Goal: Task Accomplishment & Management: Manage account settings

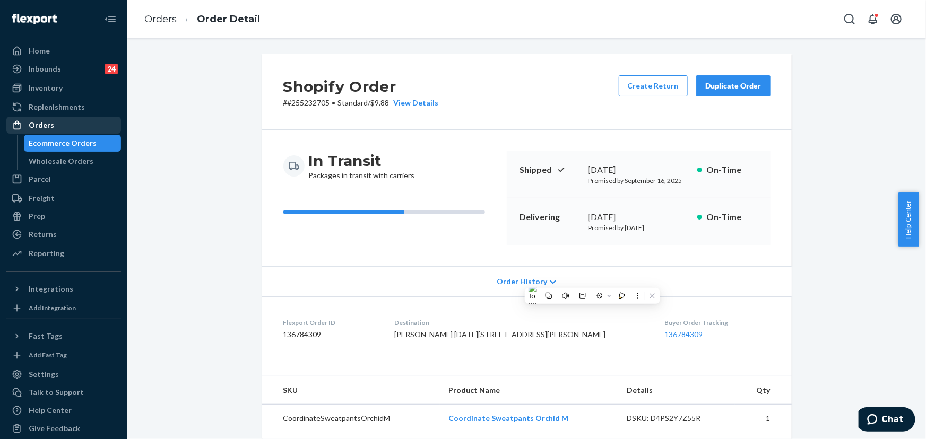
scroll to position [241, 0]
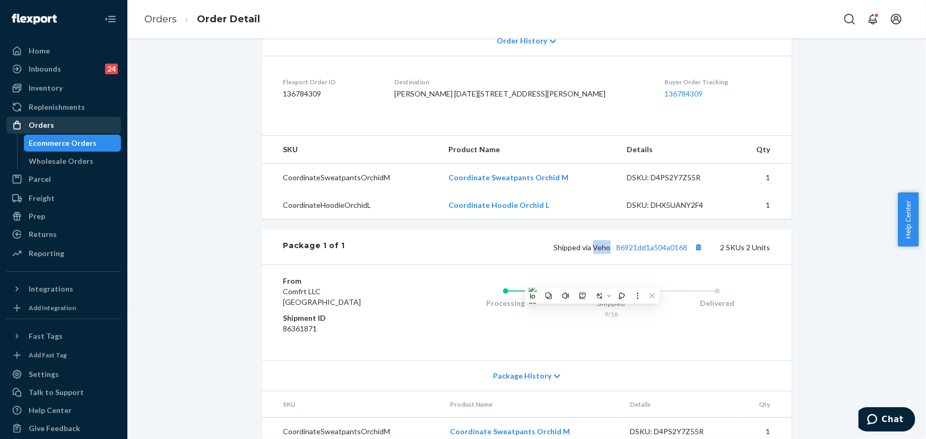
click at [85, 126] on div "Orders" at bounding box center [63, 125] width 112 height 15
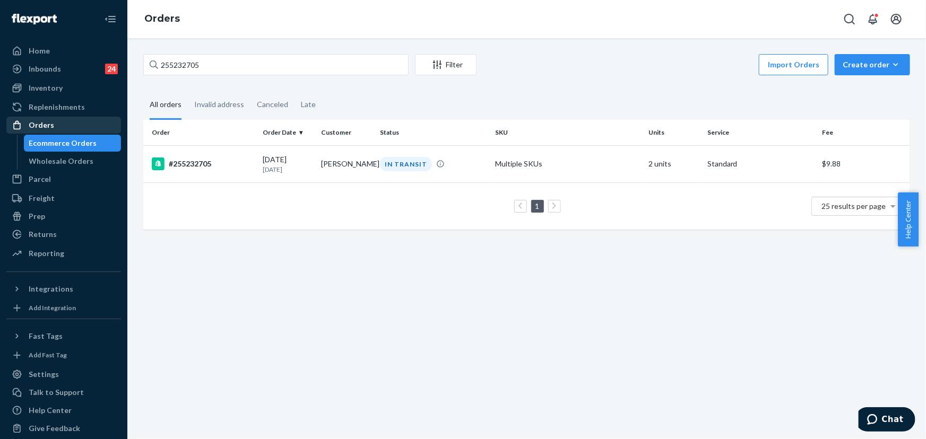
drag, startPoint x: 76, startPoint y: 124, endPoint x: 85, endPoint y: 122, distance: 9.3
click at [75, 125] on div "Orders" at bounding box center [63, 125] width 112 height 15
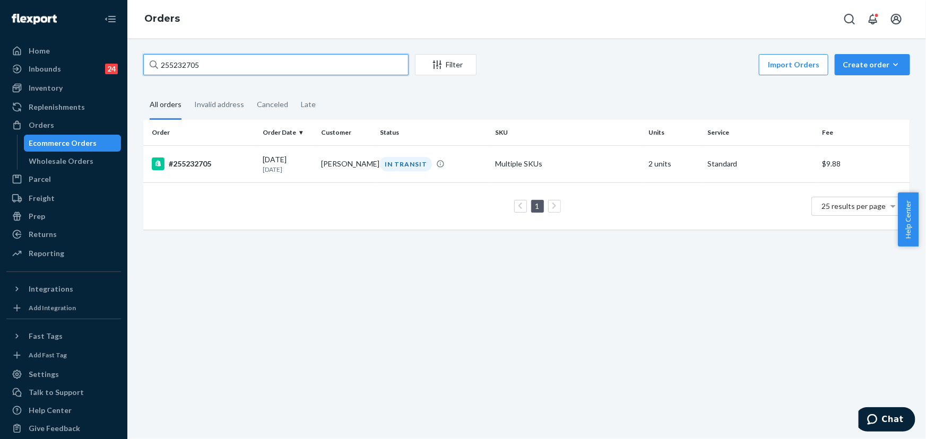
click at [218, 60] on input "255232705" at bounding box center [275, 64] width 265 height 21
paste input "140283"
type input "255140283"
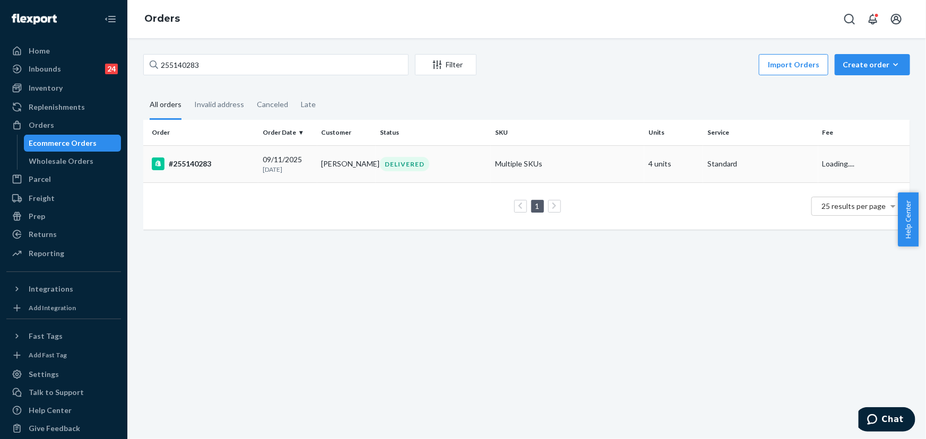
click at [385, 164] on div "DELIVERED" at bounding box center [404, 164] width 49 height 14
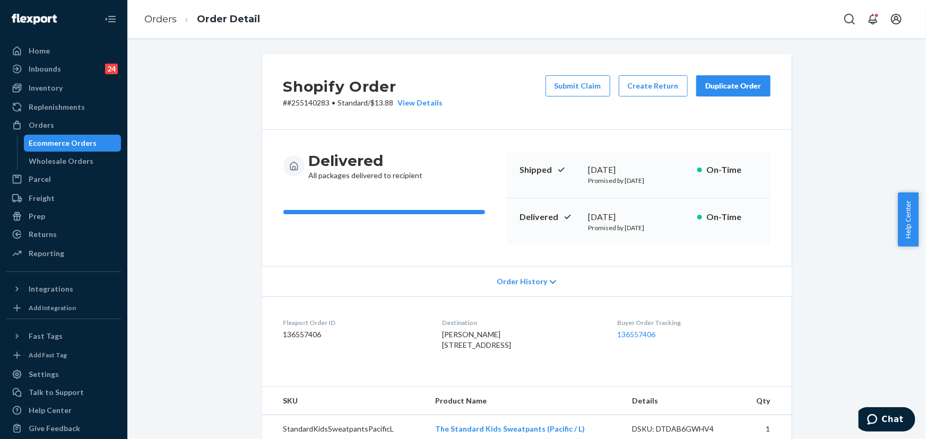
click at [713, 87] on div "Duplicate Order" at bounding box center [733, 86] width 56 height 11
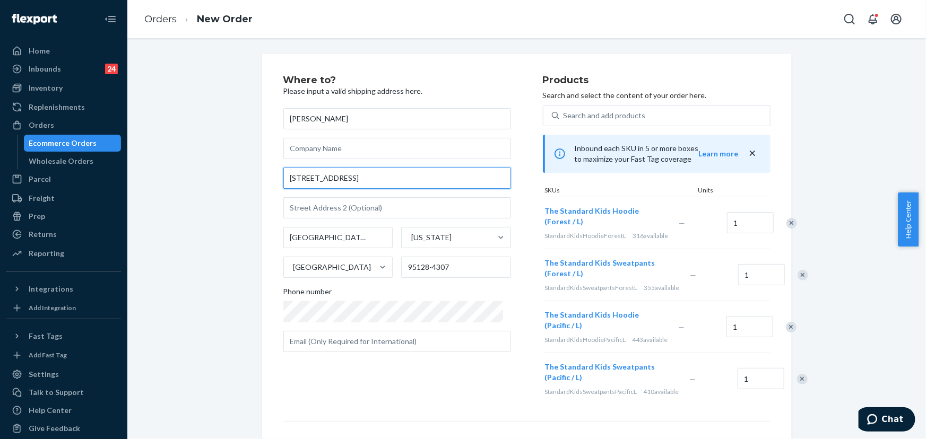
click at [365, 177] on input "[STREET_ADDRESS]" at bounding box center [397, 178] width 228 height 21
paste input ", Apartment #[GEOGRAPHIC_DATA]"
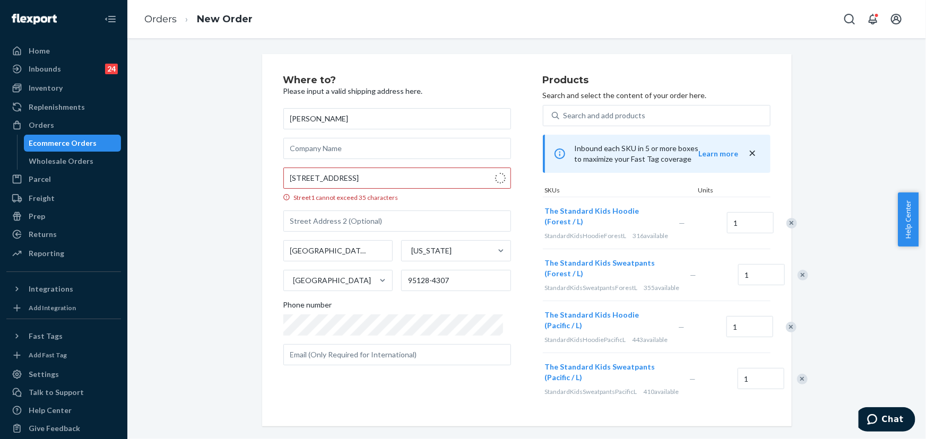
type input "[STREET_ADDRESS]"
type input "10"
type input "95128"
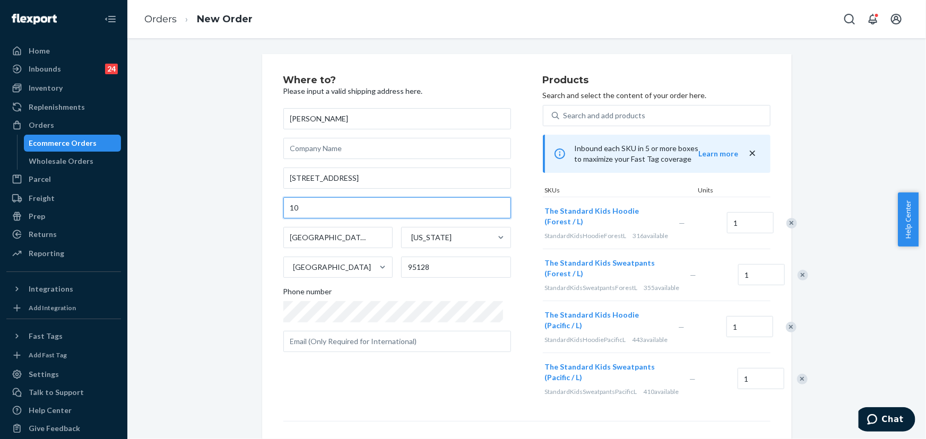
click at [289, 209] on input "10" at bounding box center [397, 207] width 228 height 21
click at [287, 207] on input "10" at bounding box center [397, 207] width 228 height 21
type input "Apt 10"
drag, startPoint x: 451, startPoint y: 394, endPoint x: 458, endPoint y: 385, distance: 12.1
click at [451, 393] on div "Where to? Please input a valid shipping address here. [PERSON_NAME] [STREET_ADD…" at bounding box center [412, 240] width 259 height 330
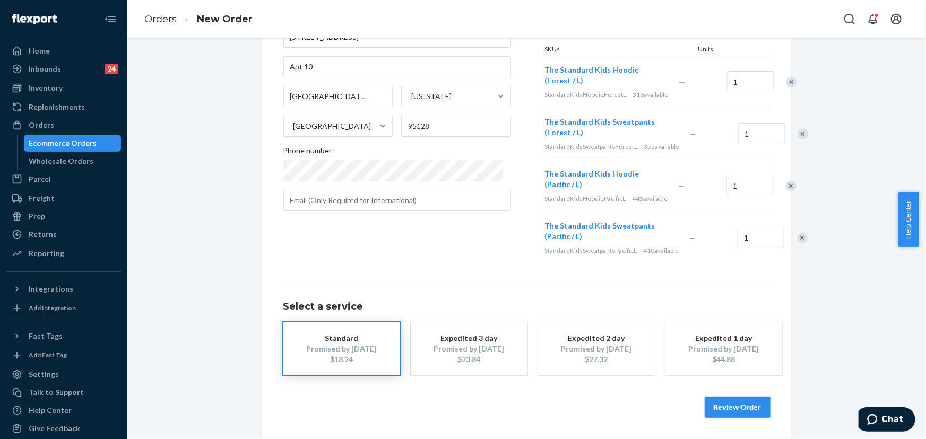
scroll to position [177, 0]
click at [735, 414] on button "Review Order" at bounding box center [738, 407] width 66 height 21
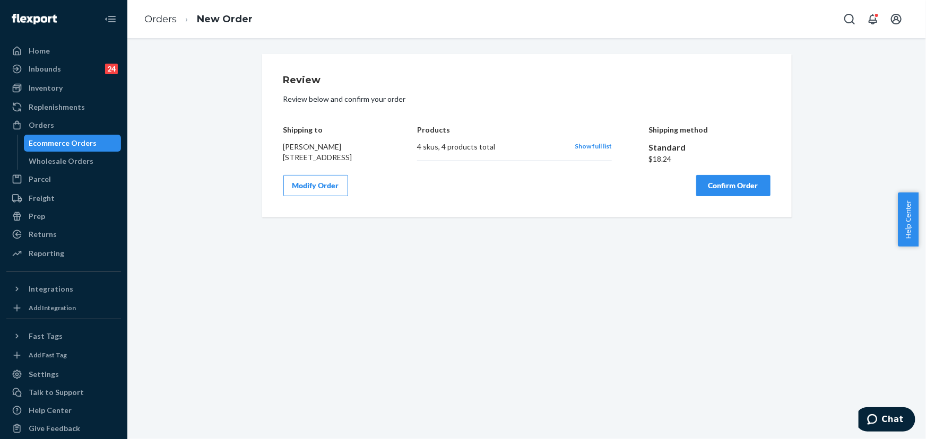
scroll to position [0, 0]
click at [732, 196] on button "Confirm Order" at bounding box center [733, 185] width 74 height 21
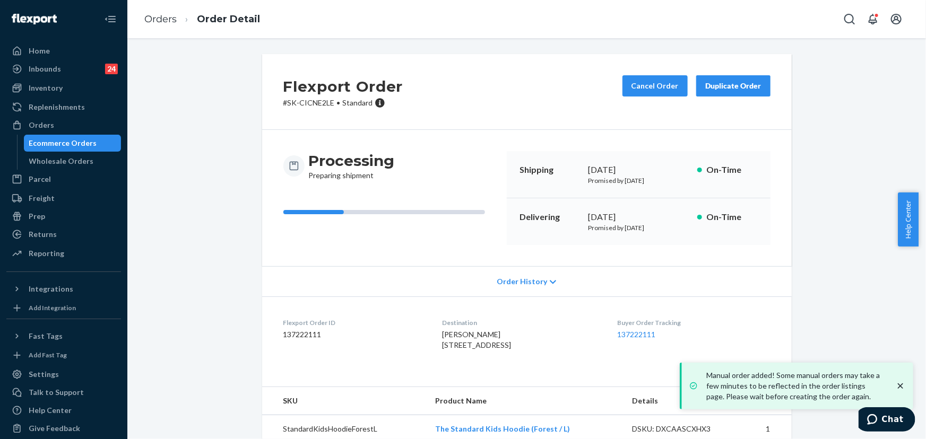
click at [313, 101] on p "# SK-CICNE2LE • Standard" at bounding box center [343, 103] width 120 height 11
click at [330, 103] on p "# SK-CICNE2LE • Standard" at bounding box center [343, 103] width 120 height 11
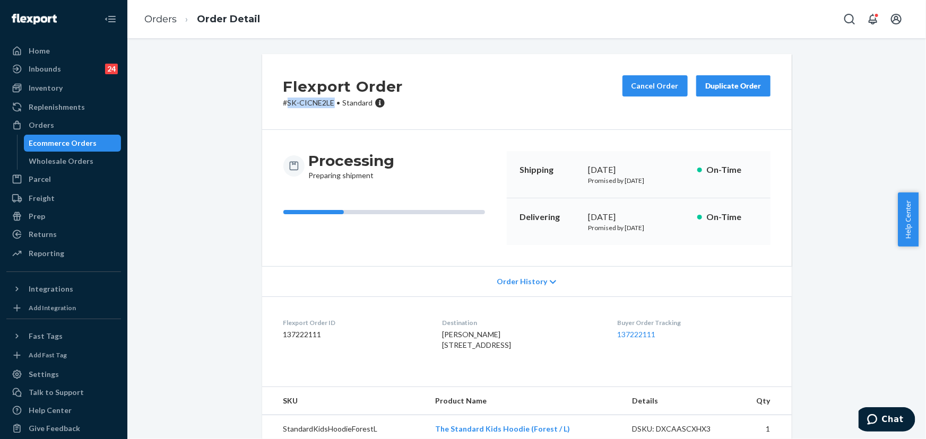
drag, startPoint x: 329, startPoint y: 102, endPoint x: 285, endPoint y: 105, distance: 44.1
click at [285, 105] on p "# SK-CICNE2LE • Standard" at bounding box center [343, 103] width 120 height 11
copy p "SK-CICNE2LE"
click at [77, 124] on div "Orders" at bounding box center [63, 125] width 112 height 15
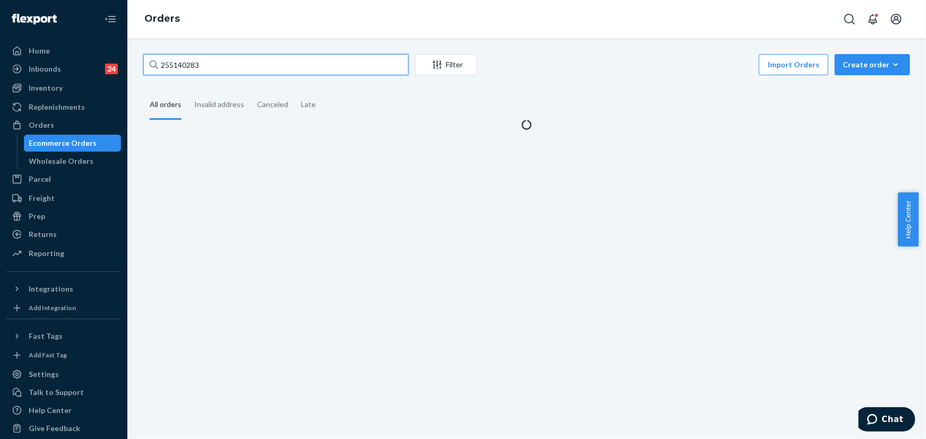
click at [215, 73] on input "255140283" at bounding box center [275, 64] width 265 height 21
paste input "214161"
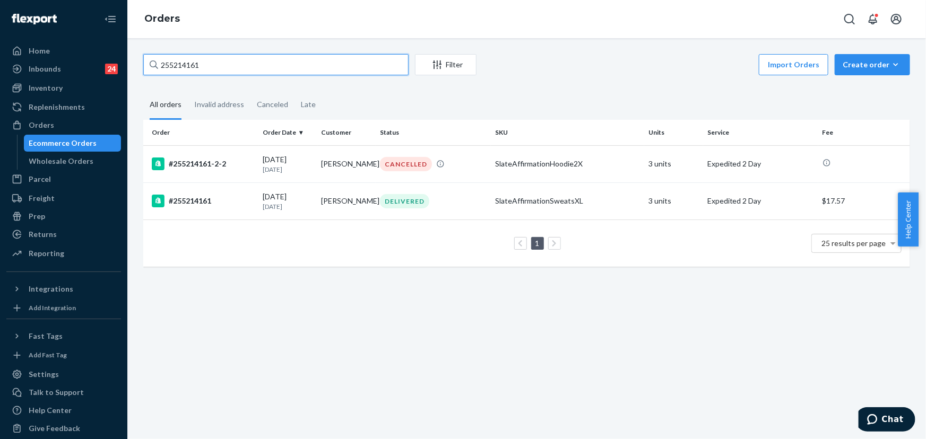
click at [254, 62] on input "255214161" at bounding box center [275, 64] width 265 height 21
paste input "5970800345132"
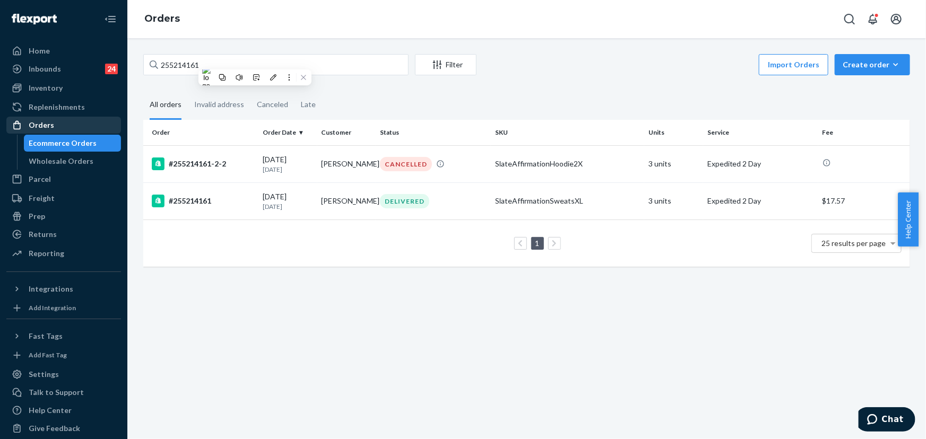
click at [92, 119] on div "Orders" at bounding box center [63, 125] width 112 height 15
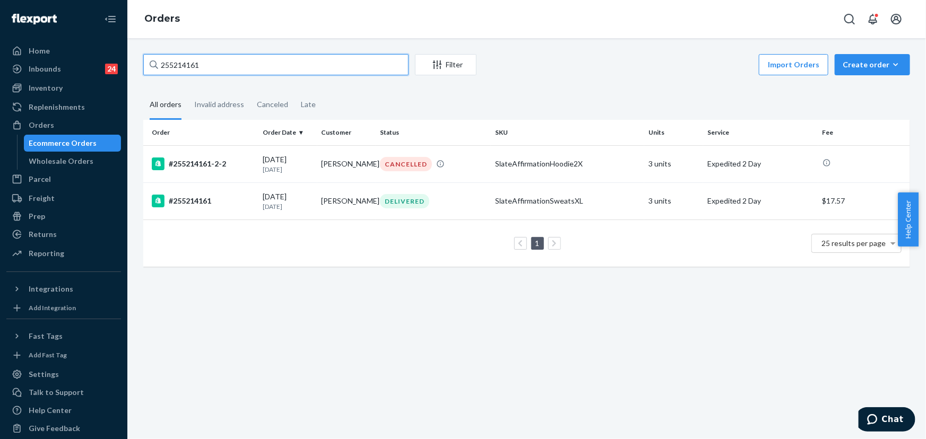
click at [245, 57] on input "255214161" at bounding box center [275, 64] width 265 height 21
paste input "4408988"
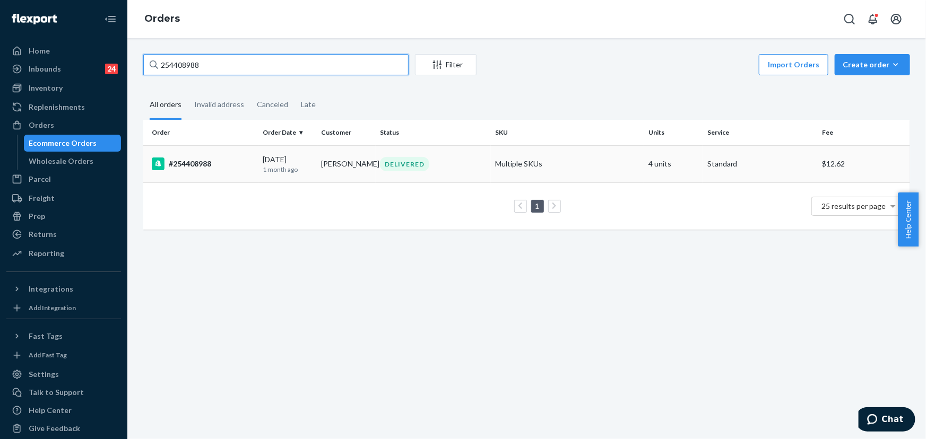
type input "254408988"
click at [413, 162] on div "DELIVERED" at bounding box center [404, 164] width 49 height 14
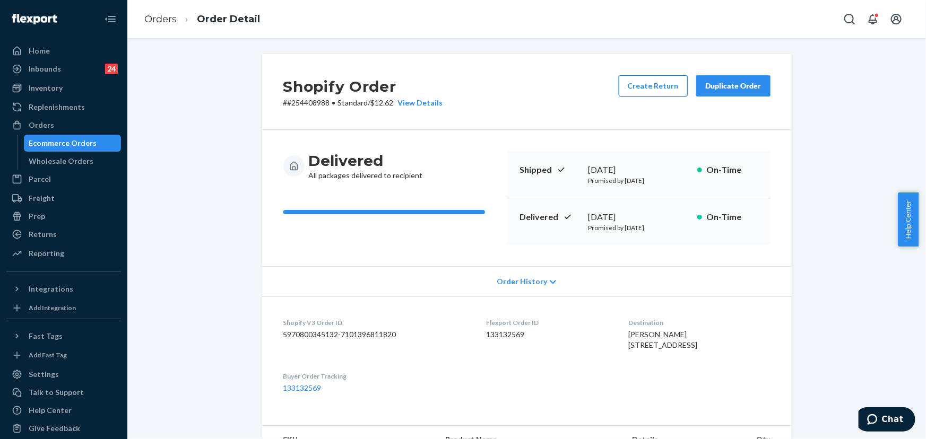
click at [658, 84] on button "Create Return" at bounding box center [653, 85] width 69 height 21
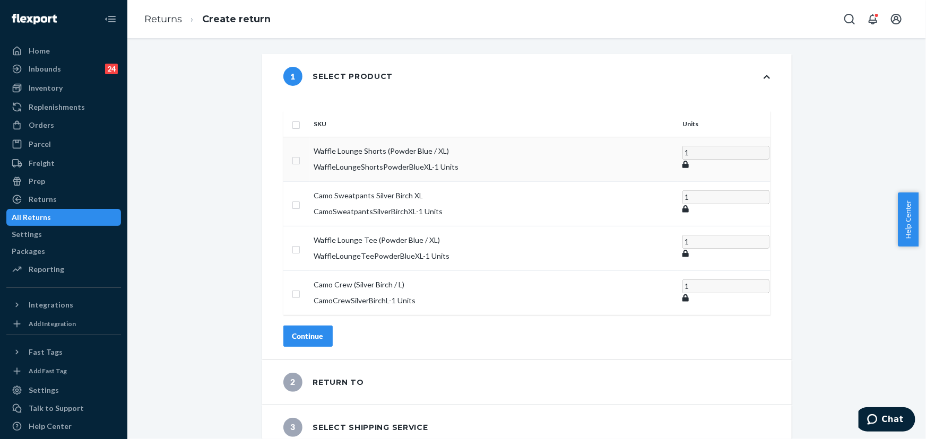
click at [300, 154] on input "checkbox" at bounding box center [296, 159] width 8 height 11
checkbox input "true"
click at [333, 325] on button "Continue" at bounding box center [307, 335] width 49 height 21
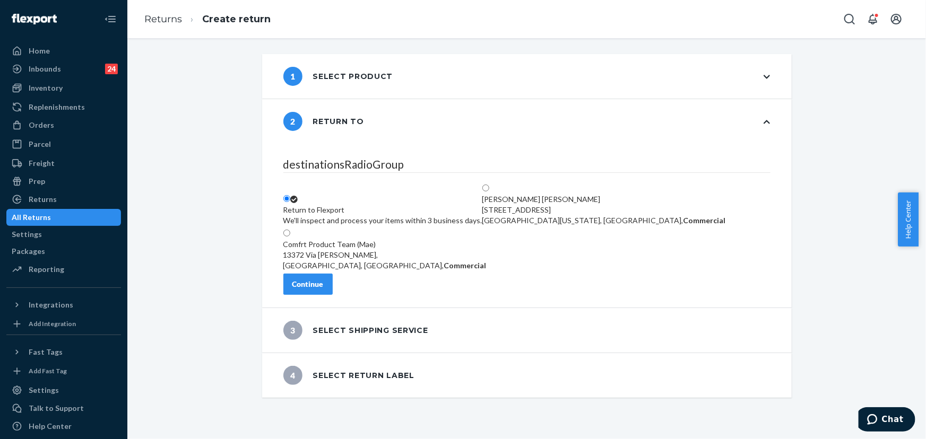
click at [340, 304] on div "destinationsRadioGroup Return to Flexport We'll inspect and process your items …" at bounding box center [527, 226] width 530 height 164
click at [324, 290] on div "Continue" at bounding box center [307, 284] width 31 height 11
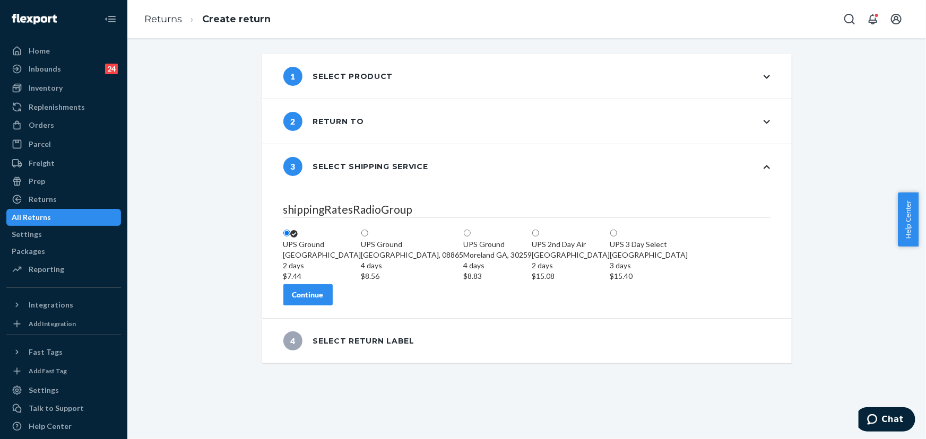
click at [332, 318] on div "shippingRatesRadioGroup [GEOGRAPHIC_DATA] 2 days $7.44 [GEOGRAPHIC_DATA] 4 days…" at bounding box center [527, 253] width 530 height 129
click at [333, 306] on button "Continue" at bounding box center [307, 294] width 49 height 21
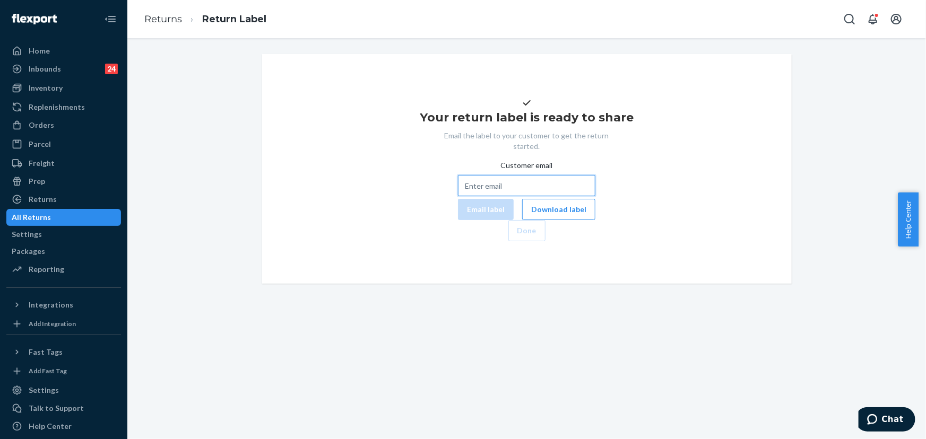
click at [458, 196] on input "Customer email" at bounding box center [526, 185] width 137 height 21
paste input "[EMAIL_ADDRESS][DOMAIN_NAME]"
type input "[EMAIL_ADDRESS][DOMAIN_NAME]"
click at [458, 220] on button "Email label" at bounding box center [486, 209] width 56 height 21
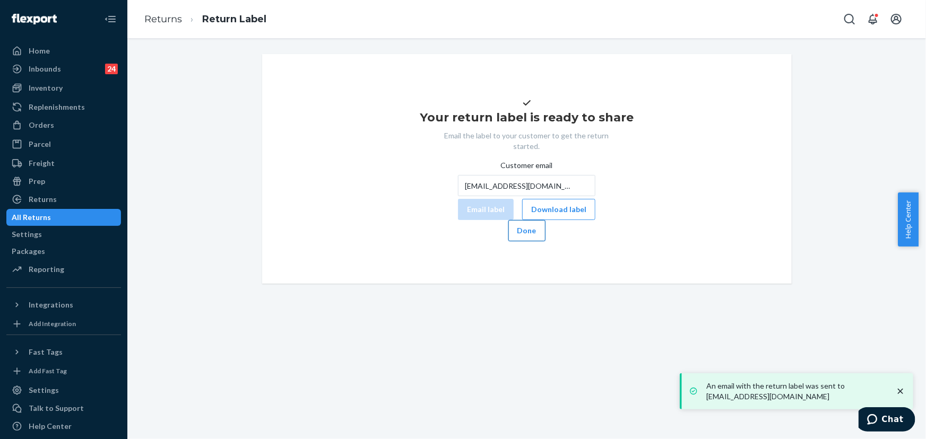
click at [545, 241] on button "Done" at bounding box center [526, 230] width 37 height 21
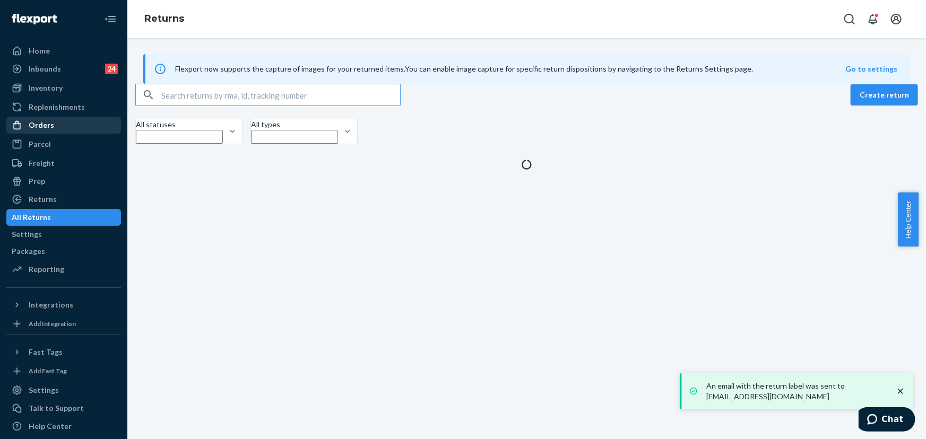
click at [63, 122] on div "Orders" at bounding box center [63, 125] width 112 height 15
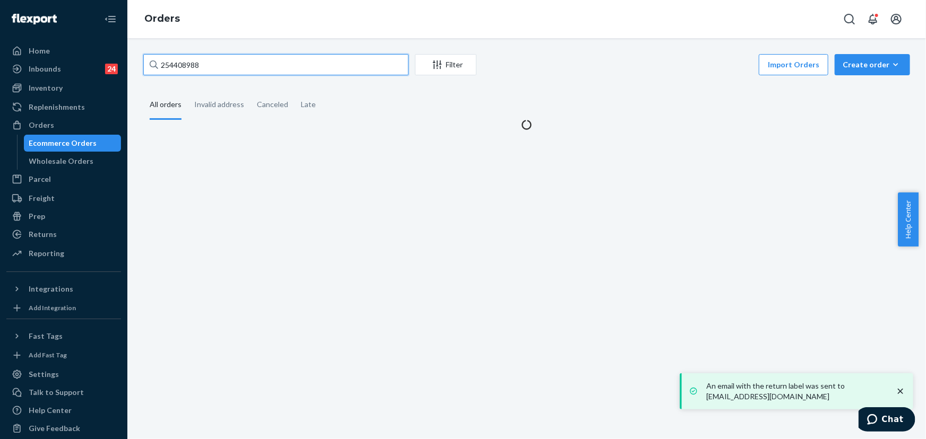
click at [246, 63] on input "254408988" at bounding box center [275, 64] width 265 height 21
paste input "795599"
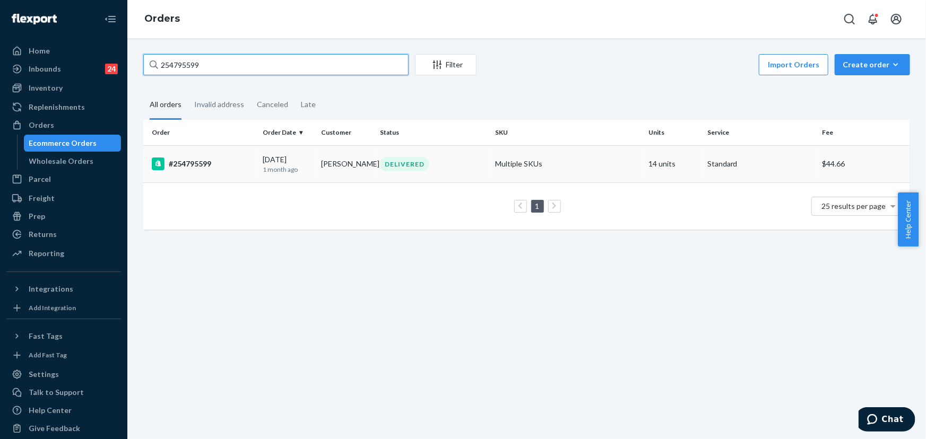
type input "254795599"
click at [383, 170] on div "DELIVERED" at bounding box center [404, 164] width 49 height 14
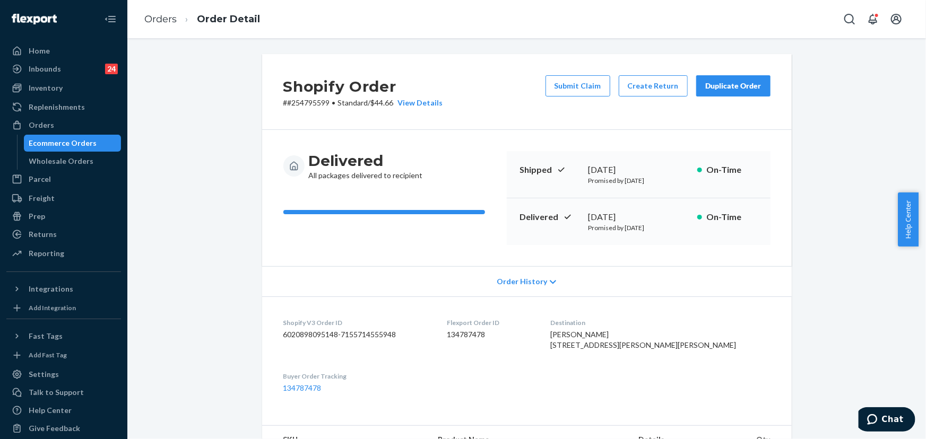
click at [727, 88] on div "Duplicate Order" at bounding box center [733, 86] width 56 height 11
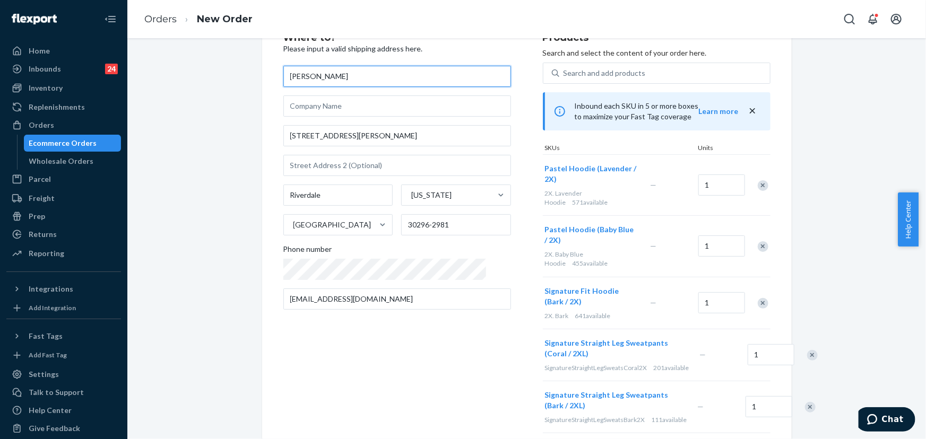
scroll to position [48, 0]
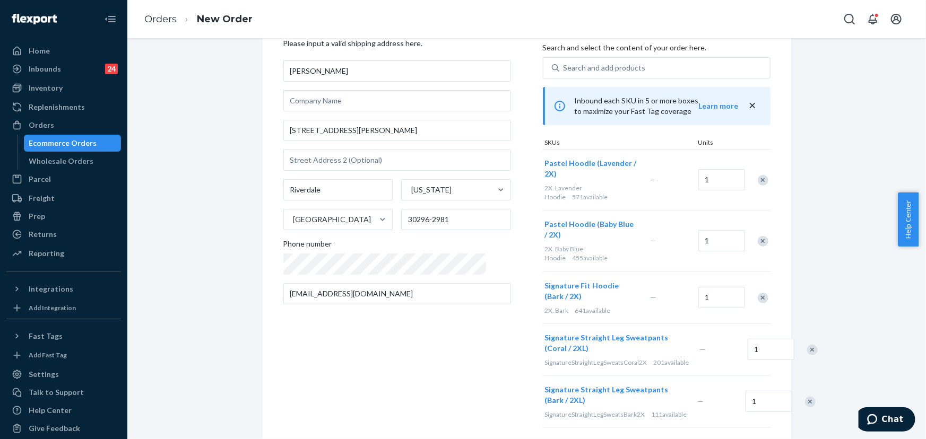
click at [759, 175] on div "Remove Item" at bounding box center [763, 180] width 11 height 11
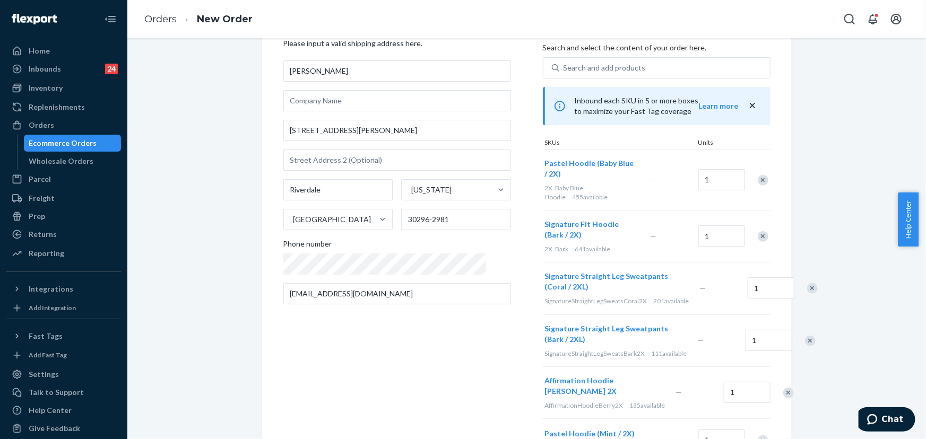
click at [758, 175] on div "Remove Item" at bounding box center [763, 180] width 11 height 11
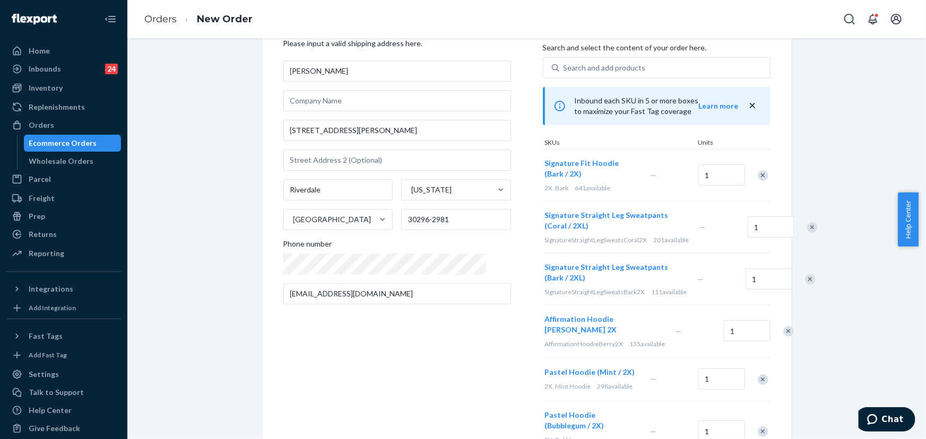
click at [758, 170] on div "Remove Item" at bounding box center [763, 175] width 11 height 11
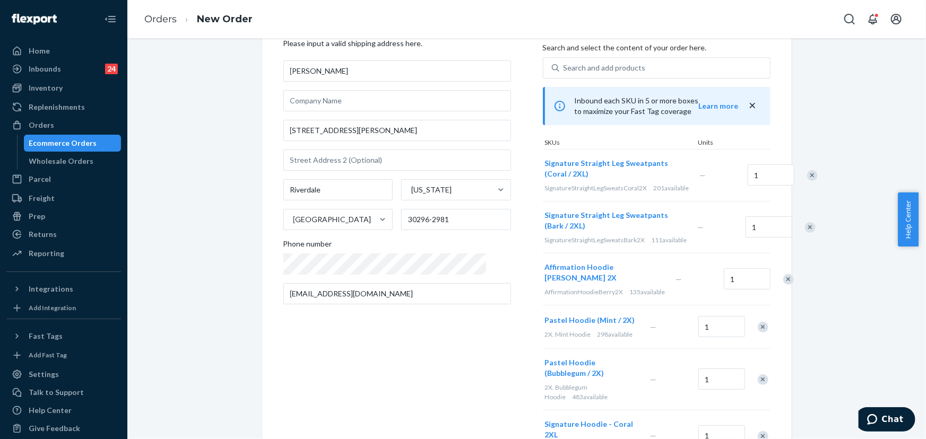
click at [793, 167] on div at bounding box center [806, 175] width 27 height 28
click at [807, 176] on div "Remove Item" at bounding box center [812, 175] width 11 height 11
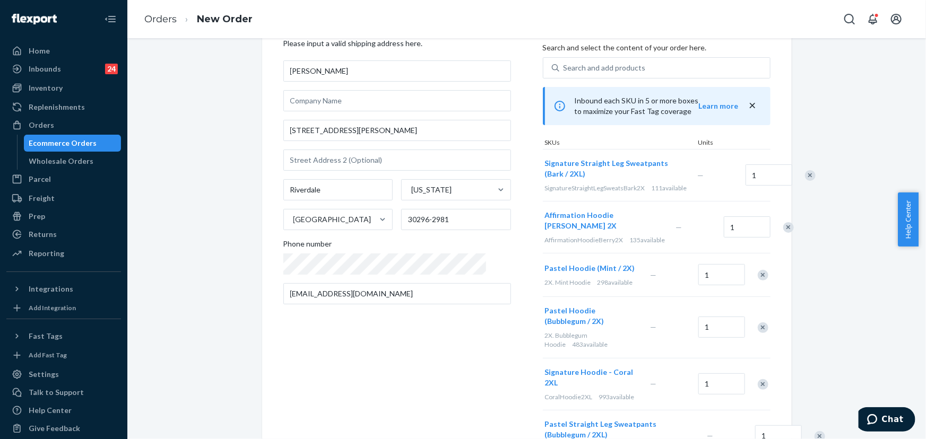
click at [805, 176] on div "Remove Item" at bounding box center [810, 175] width 11 height 11
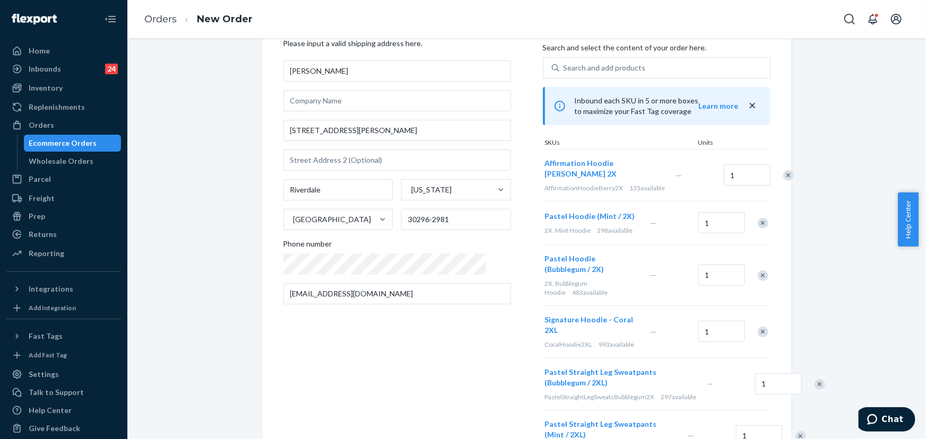
click at [783, 170] on div "Remove Item" at bounding box center [788, 175] width 11 height 11
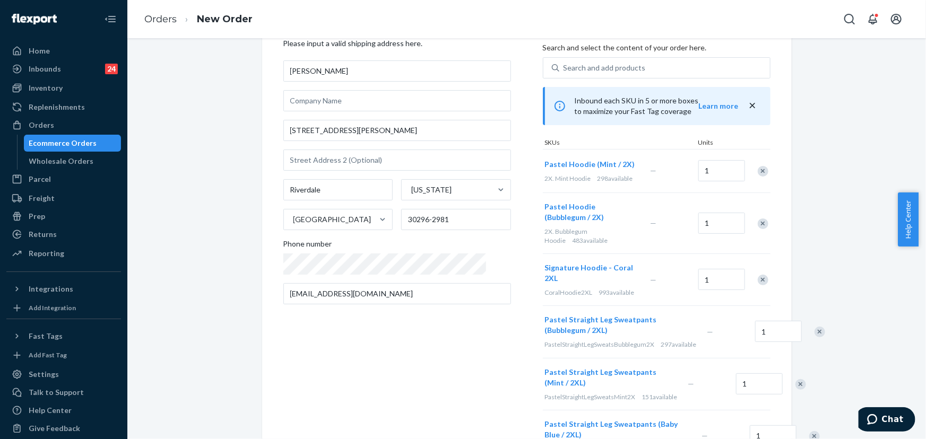
click at [759, 170] on div "Remove Item" at bounding box center [763, 171] width 11 height 11
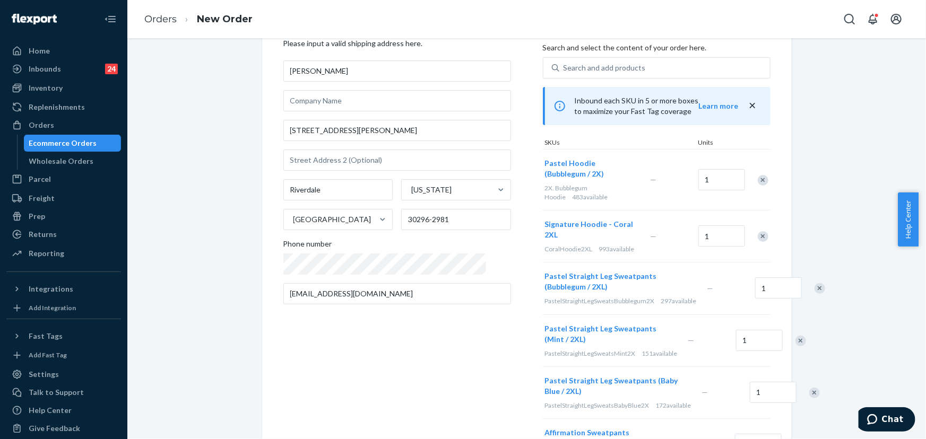
click at [759, 175] on div "Remove Item" at bounding box center [763, 180] width 11 height 11
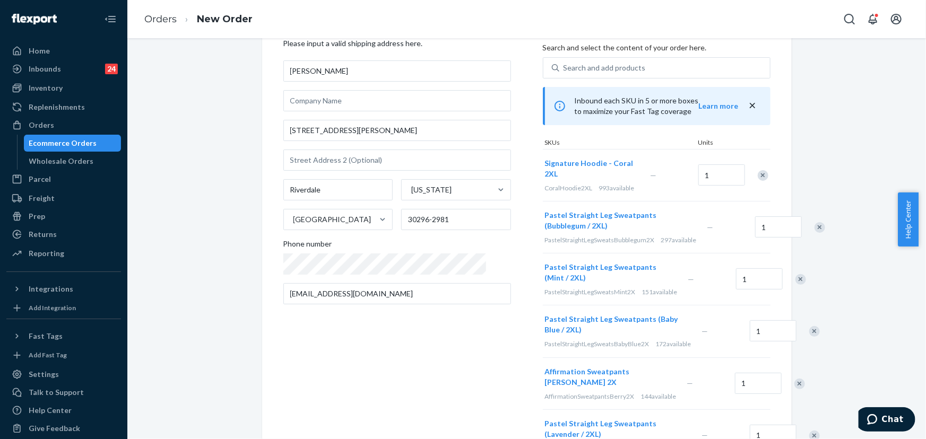
click at [759, 170] on div "Remove Item" at bounding box center [763, 175] width 11 height 11
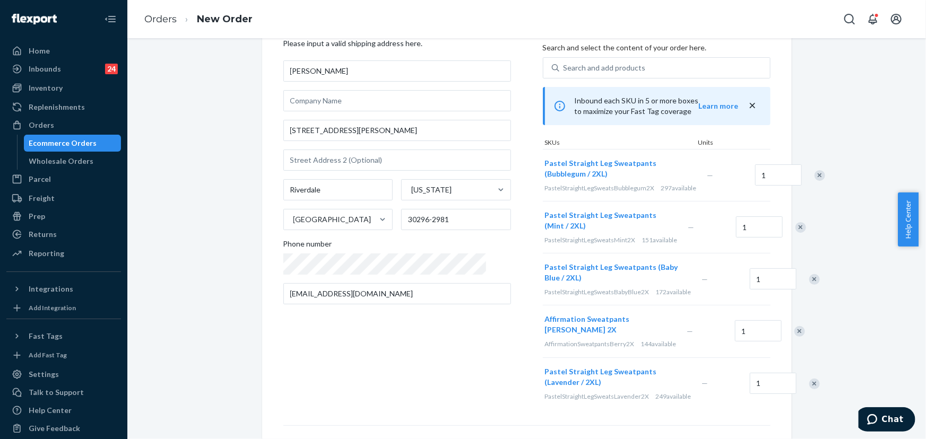
click at [801, 170] on div at bounding box center [814, 175] width 27 height 28
click at [815, 177] on div "Remove Item" at bounding box center [820, 175] width 11 height 11
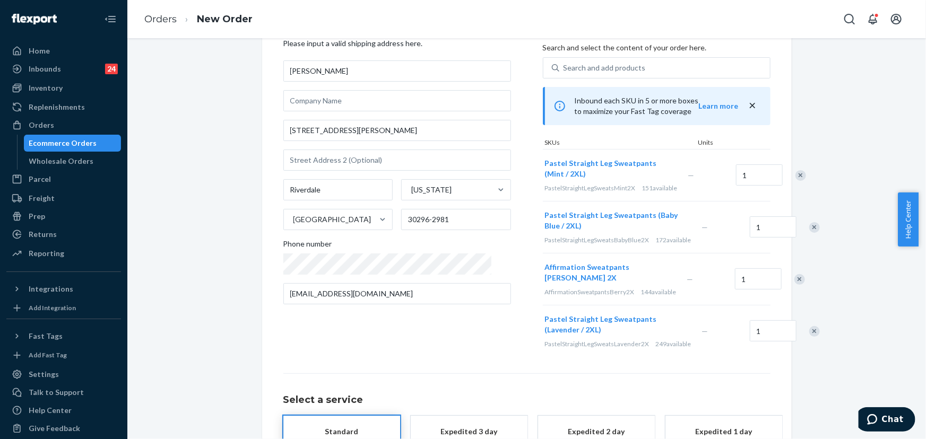
click at [809, 233] on div "Remove Item" at bounding box center [814, 227] width 11 height 11
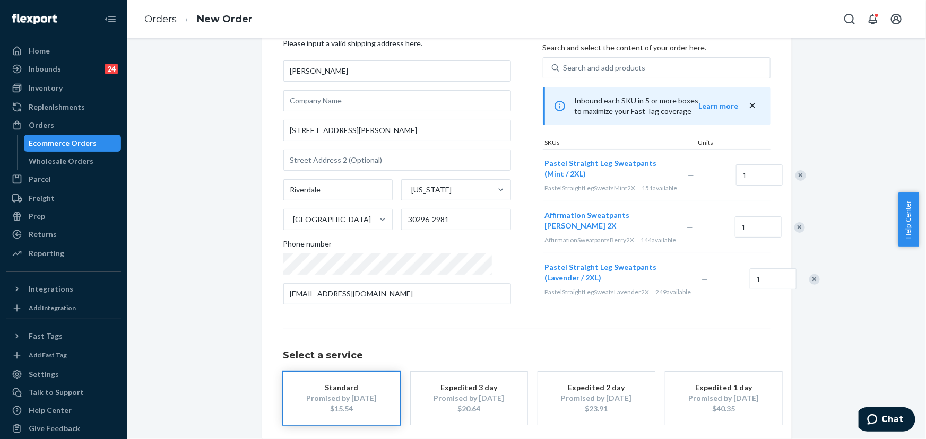
click at [794, 233] on div "Remove Item" at bounding box center [799, 227] width 11 height 11
click at [809, 233] on div "Remove Item" at bounding box center [814, 227] width 11 height 11
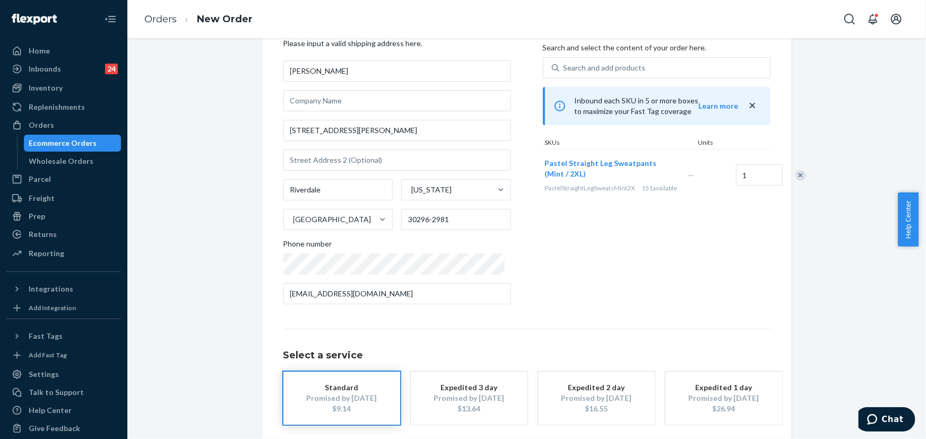
click at [720, 283] on div "Products Search and select the content of your order here. Search and add produ…" at bounding box center [657, 170] width 228 height 285
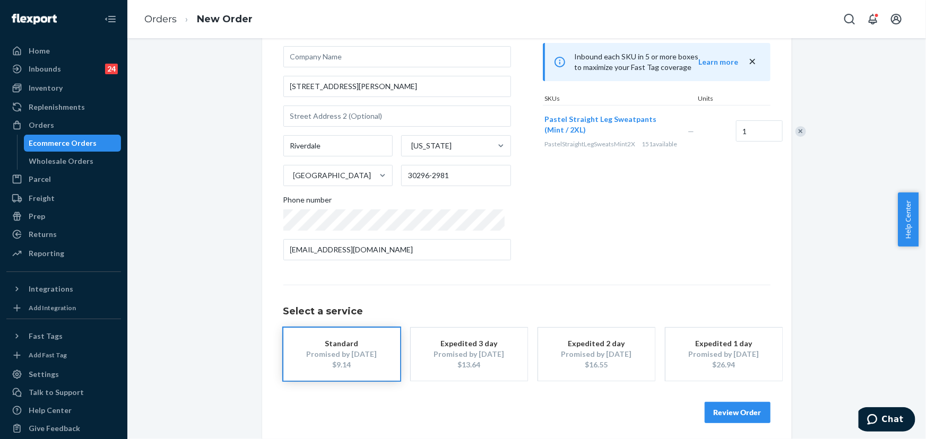
scroll to position [96, 0]
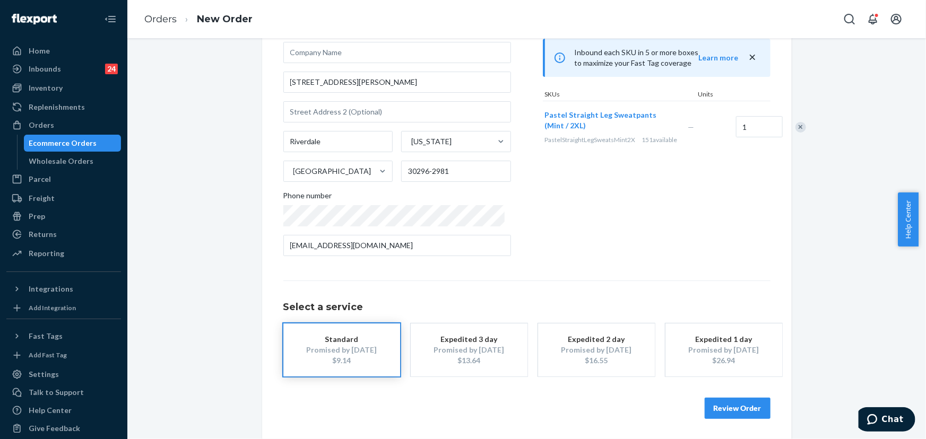
click at [748, 406] on button "Review Order" at bounding box center [738, 408] width 66 height 21
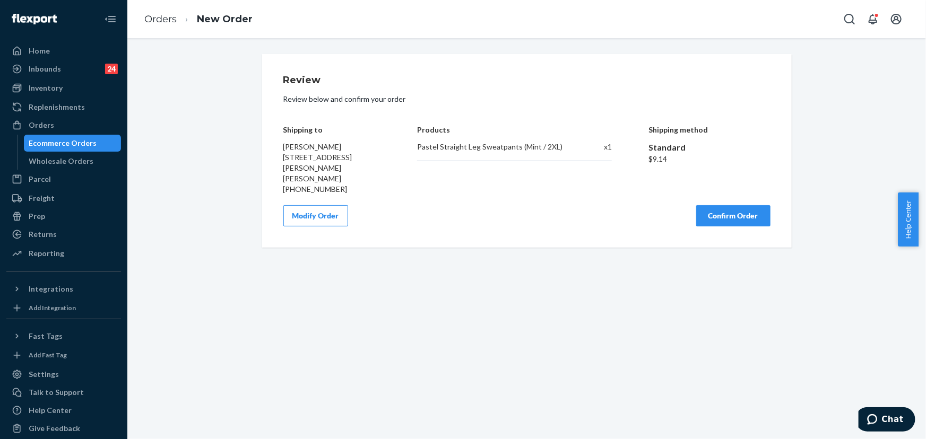
scroll to position [0, 0]
click at [754, 212] on button "Confirm Order" at bounding box center [733, 215] width 74 height 21
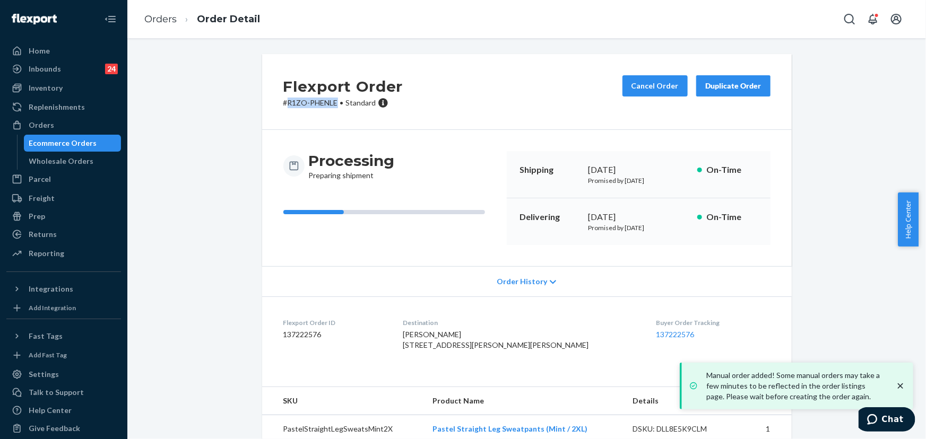
drag, startPoint x: 334, startPoint y: 102, endPoint x: 284, endPoint y: 103, distance: 49.4
click at [284, 103] on p "# R1ZO-PHENLE • Standard" at bounding box center [343, 103] width 120 height 11
copy p "R1ZO-PHENLE"
click at [60, 122] on div "Orders" at bounding box center [63, 125] width 112 height 15
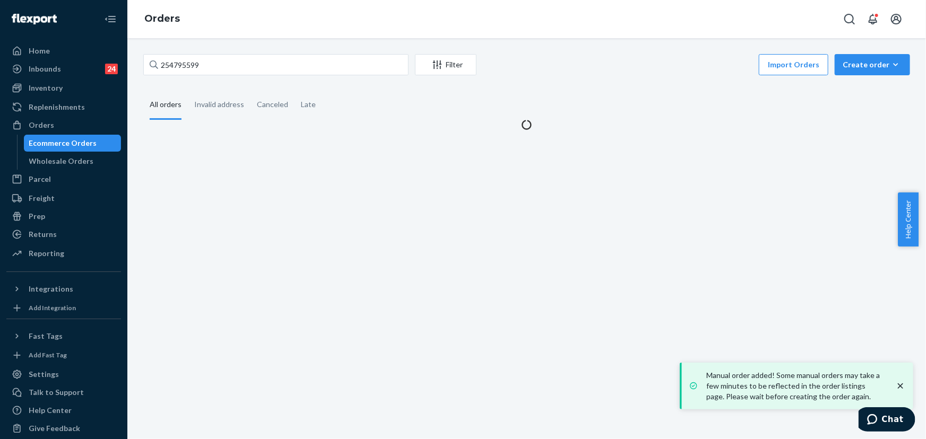
drag, startPoint x: 252, startPoint y: 80, endPoint x: 249, endPoint y: 66, distance: 14.0
click at [252, 80] on div "254795599 Filter Import Orders Create order Ecommerce order Removal order All o…" at bounding box center [526, 92] width 783 height 76
click at [249, 66] on input "254795599" at bounding box center [275, 64] width 265 height 21
paste input "SK2NXNUJGE"
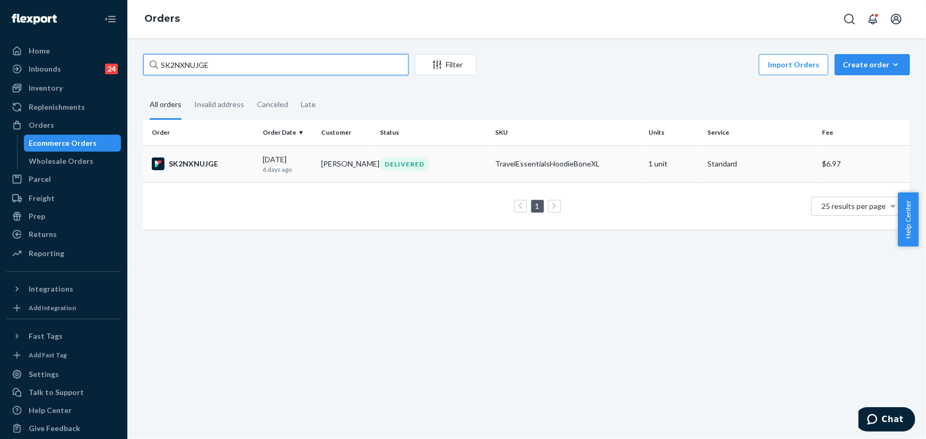
type input "SK2NXNUJGE"
click at [380, 167] on div "DELIVERED" at bounding box center [404, 164] width 49 height 14
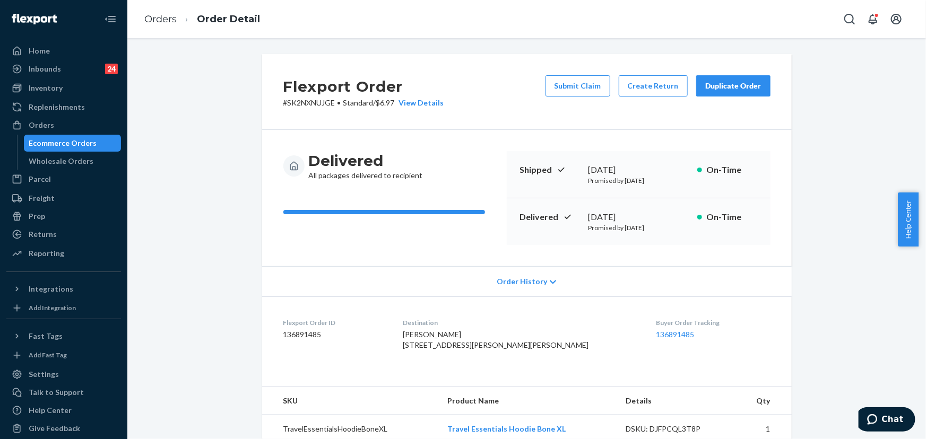
drag, startPoint x: 660, startPoint y: 217, endPoint x: 585, endPoint y: 218, distance: 75.4
click at [588, 218] on div "[DATE]" at bounding box center [638, 217] width 100 height 12
copy div "[DATE]"
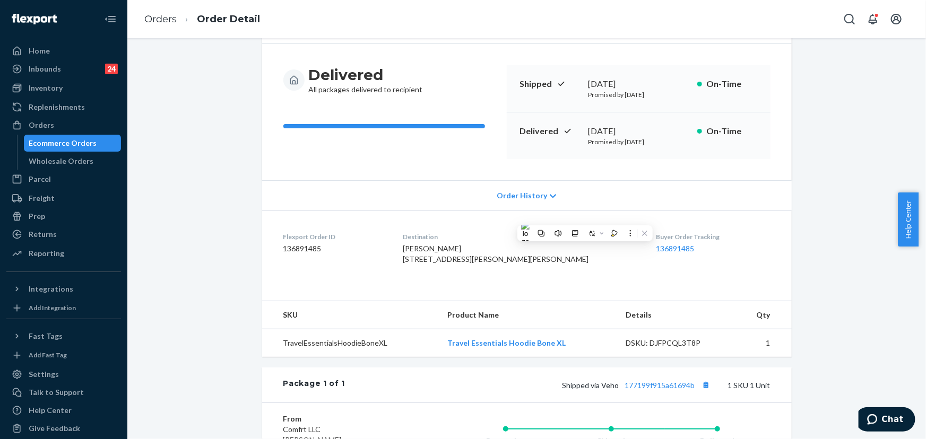
scroll to position [96, 0]
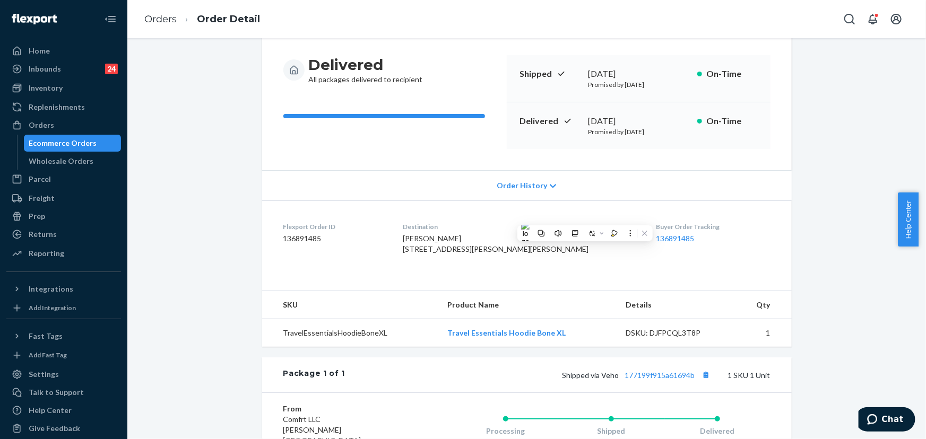
drag, startPoint x: 531, startPoint y: 259, endPoint x: 428, endPoint y: 250, distance: 102.8
click at [428, 250] on dl "Flexport Order ID 136891485 Destination [PERSON_NAME] [STREET_ADDRESS][PERSON_N…" at bounding box center [527, 241] width 530 height 80
copy span "[STREET_ADDRESS][PERSON_NAME][PERSON_NAME]"
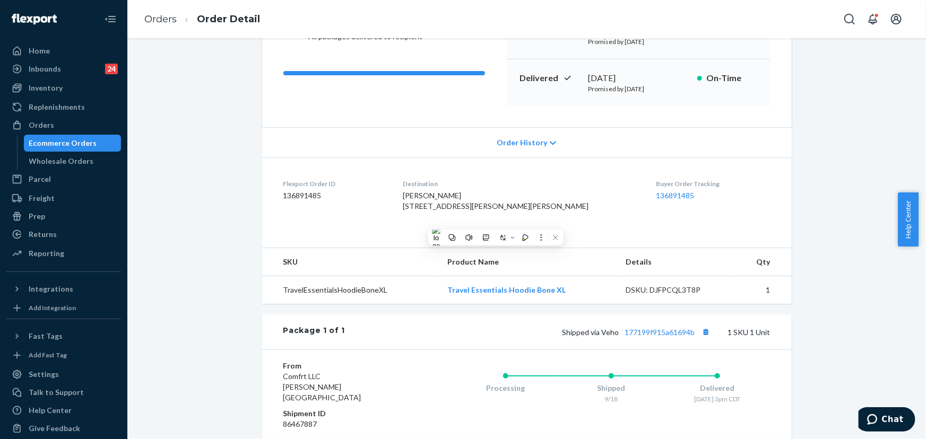
scroll to position [264, 0]
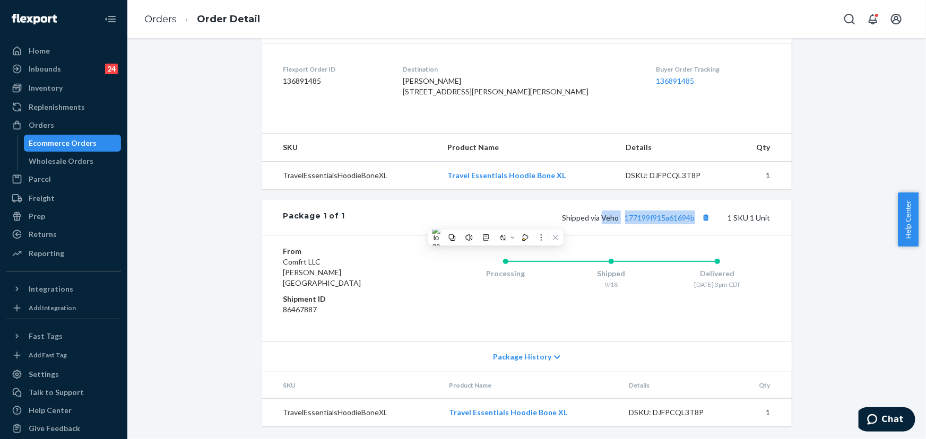
drag, startPoint x: 669, startPoint y: 229, endPoint x: 599, endPoint y: 230, distance: 69.5
click at [599, 222] on span "Shipped via Veho 177199f915a61694b" at bounding box center [637, 217] width 151 height 9
copy span "Veho 177199f915a61694b"
click at [666, 222] on link "177199f915a61694b" at bounding box center [660, 217] width 70 height 9
click at [44, 129] on div "Orders" at bounding box center [41, 125] width 25 height 11
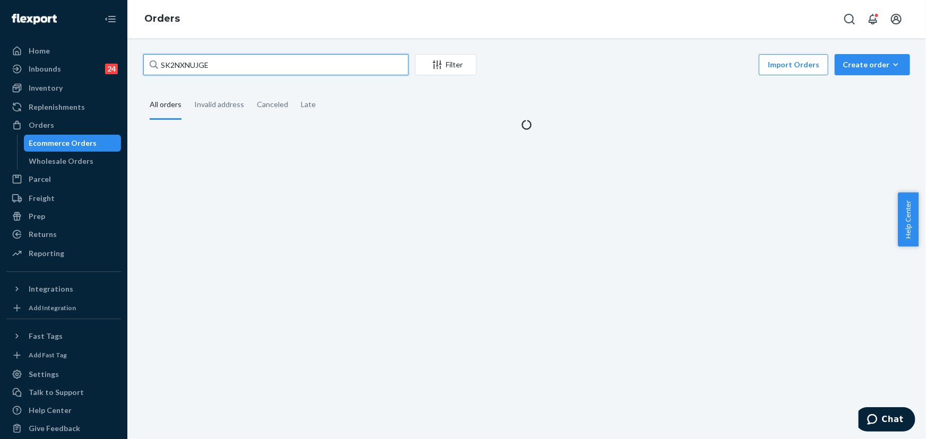
click at [216, 66] on input "SK2NXNUJGE" at bounding box center [275, 64] width 265 height 21
paste input "255169188"
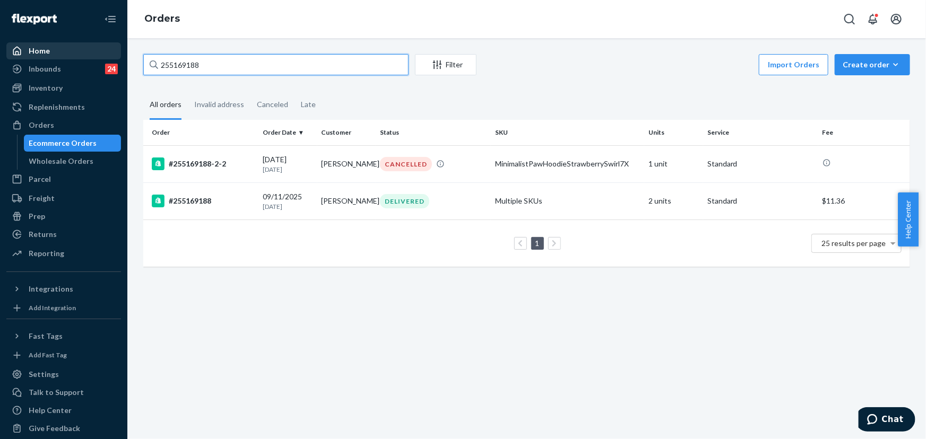
type input "255169188"
